Goal: Transaction & Acquisition: Book appointment/travel/reservation

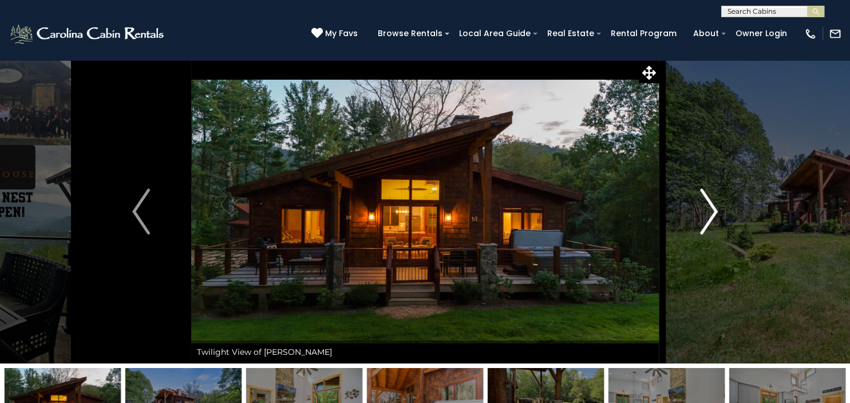
click at [713, 206] on img "Next" at bounding box center [708, 211] width 17 height 46
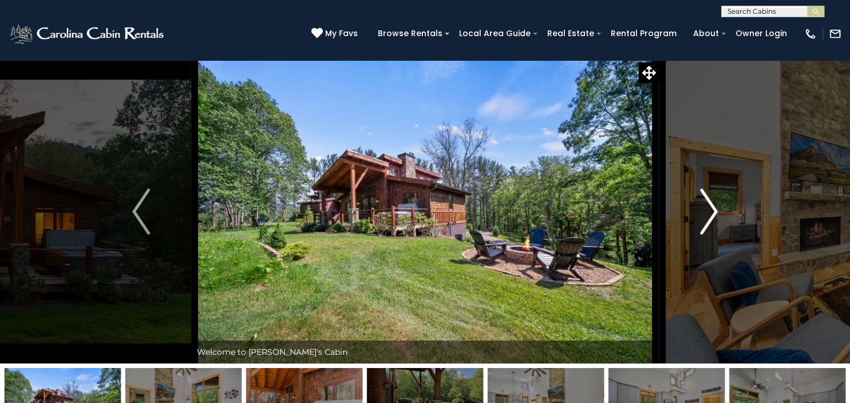
click at [713, 206] on img "Next" at bounding box center [708, 211] width 17 height 46
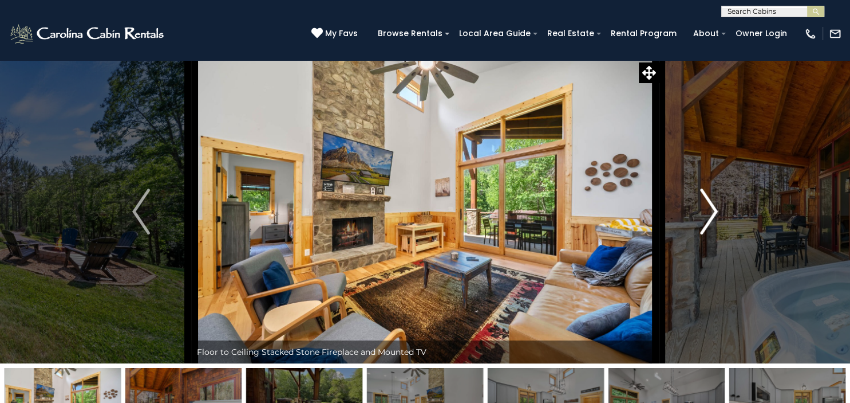
click at [713, 206] on img "Next" at bounding box center [708, 211] width 17 height 46
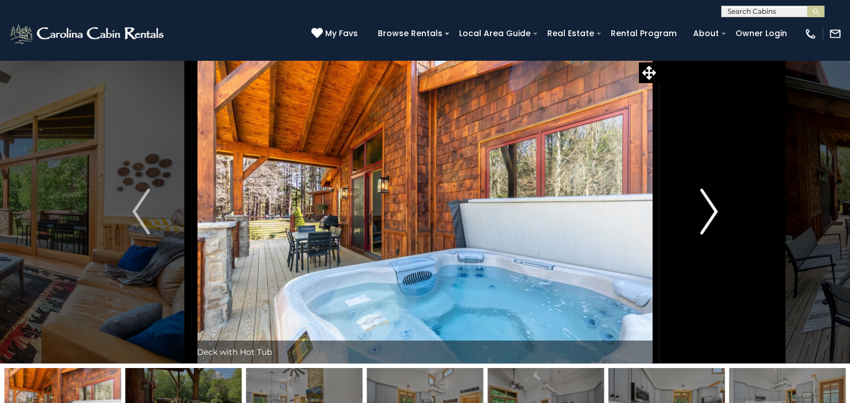
click at [713, 206] on img "Next" at bounding box center [708, 211] width 17 height 46
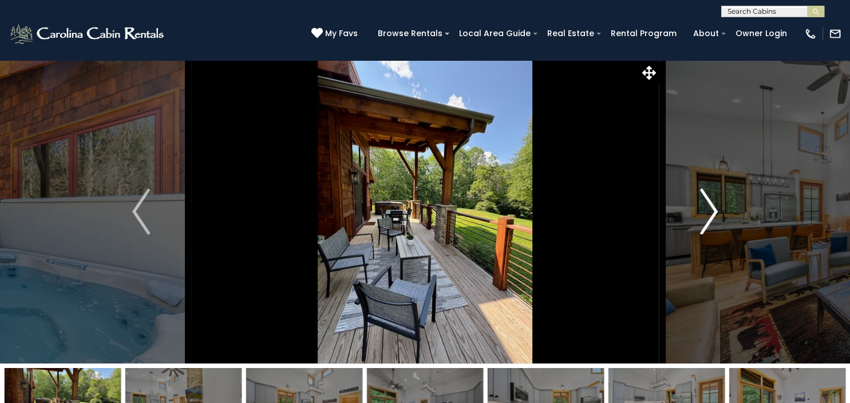
click at [713, 206] on img "Next" at bounding box center [708, 211] width 17 height 46
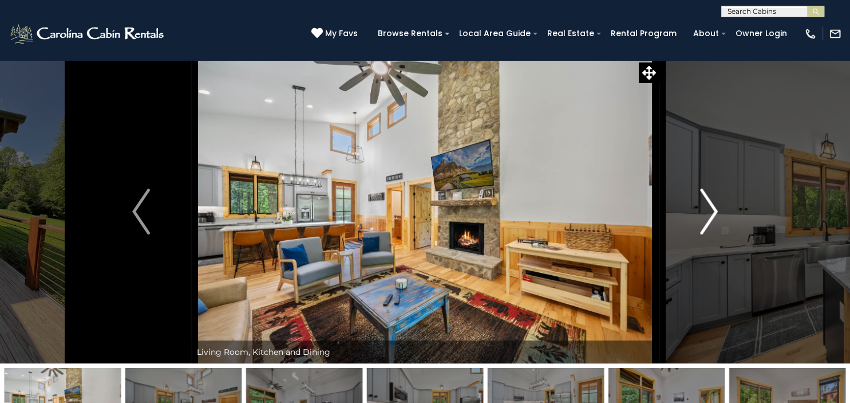
click at [713, 206] on img "Next" at bounding box center [708, 211] width 17 height 46
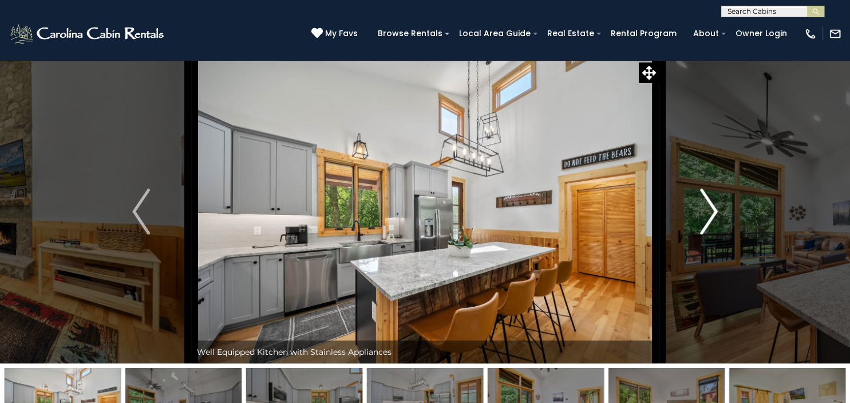
click at [713, 206] on img "Next" at bounding box center [708, 211] width 17 height 46
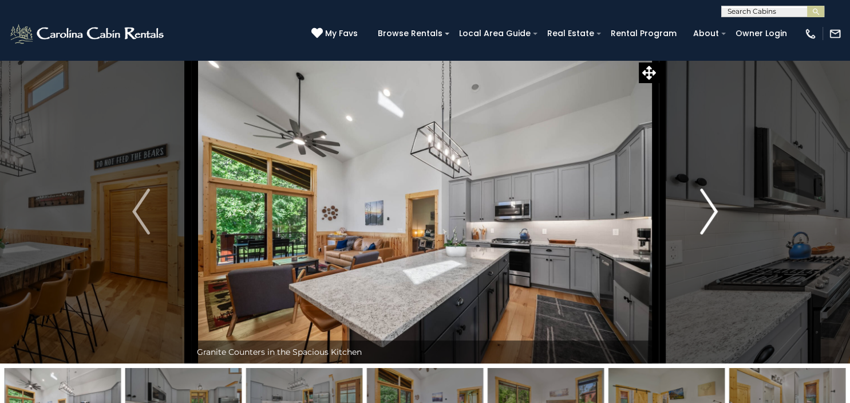
click at [713, 206] on img "Next" at bounding box center [708, 211] width 17 height 46
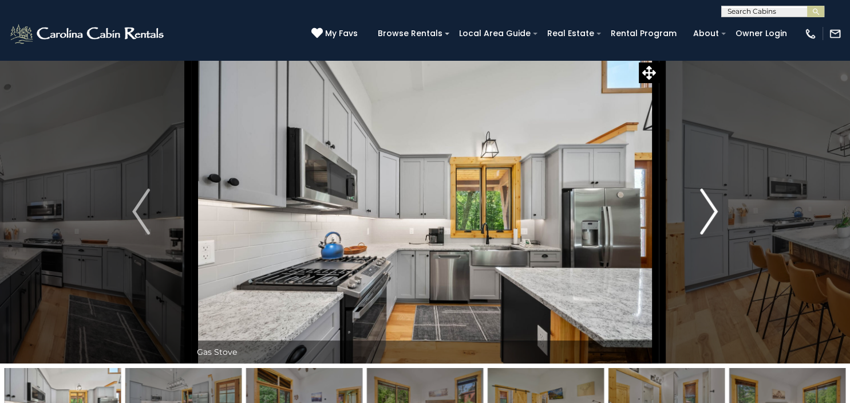
click at [713, 206] on img "Next" at bounding box center [708, 211] width 17 height 46
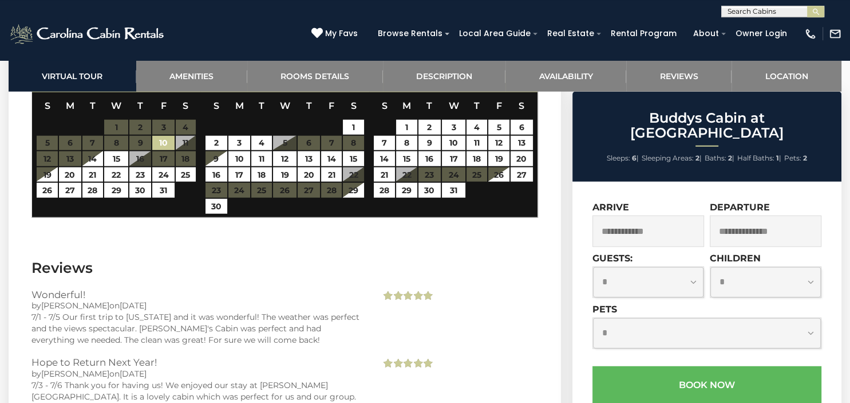
scroll to position [2886, 0]
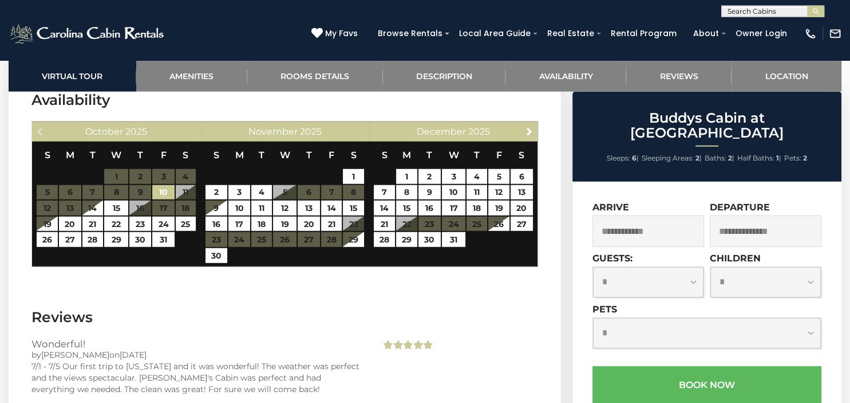
click at [593, 267] on select "**********" at bounding box center [648, 282] width 111 height 30
select select "*"
click option "*" at bounding box center [0, 0] width 0 height 0
click at [711, 267] on select "**********" at bounding box center [766, 282] width 111 height 30
select select "*"
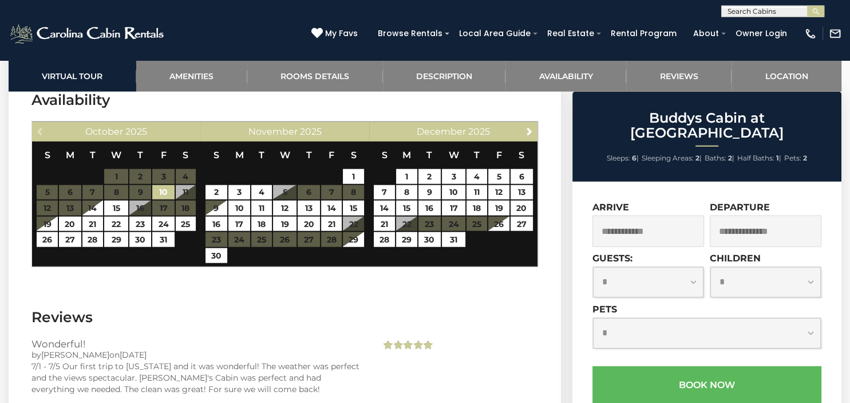
click option "*" at bounding box center [0, 0] width 0 height 0
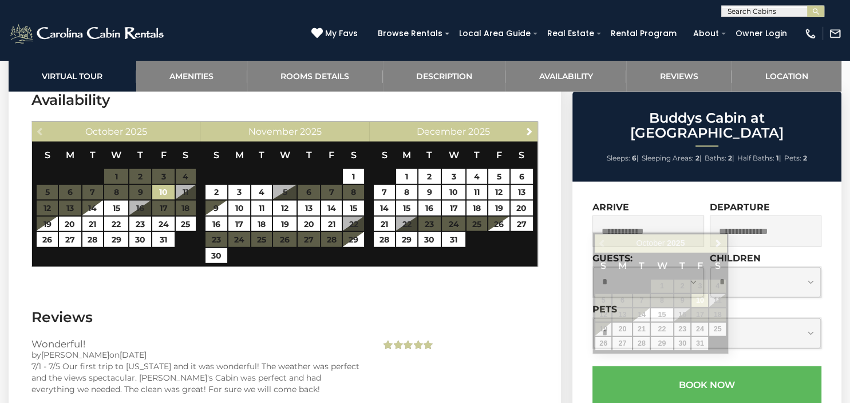
click at [656, 215] on input "text" at bounding box center [649, 230] width 112 height 31
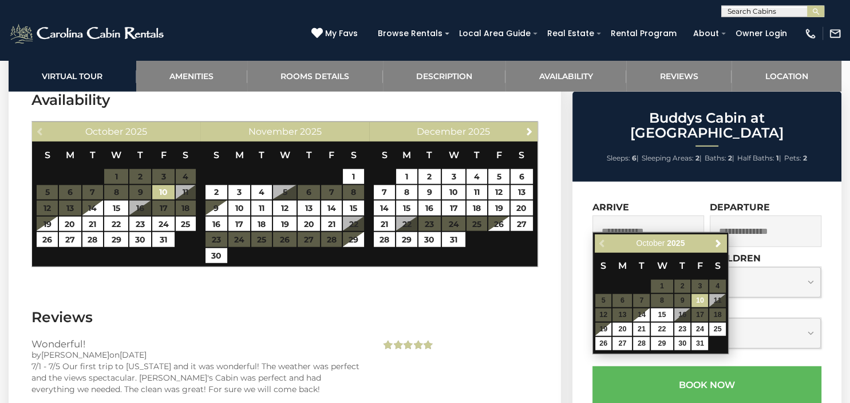
click at [695, 317] on table "S M T W T F S 1 2 3 4 5 6 7 8 9 10 11 12 13 14 15 16 17 18 19 20 21 22 23 24 25…" at bounding box center [661, 301] width 132 height 99
click at [702, 314] on table "S M T W T F S 1 2 3 4 5 6 7 8 9 10 11 12 13 14 15 16 17 18 19 20 21 22 23 24 25…" at bounding box center [661, 301] width 132 height 99
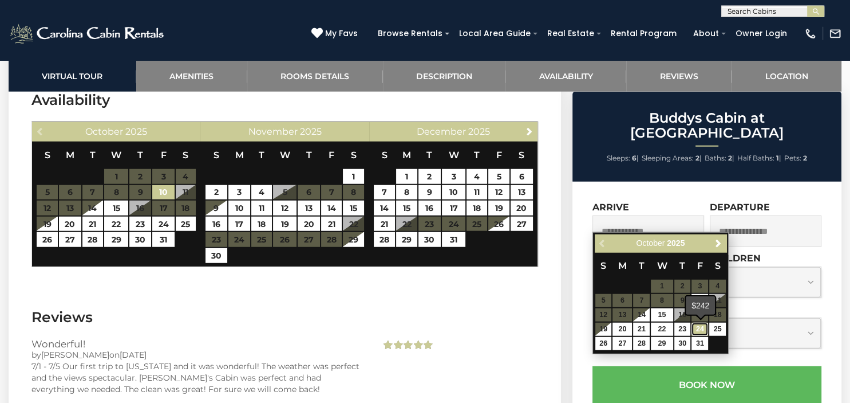
click at [704, 329] on link "24" at bounding box center [700, 328] width 17 height 13
type input "**********"
